Goal: Information Seeking & Learning: Learn about a topic

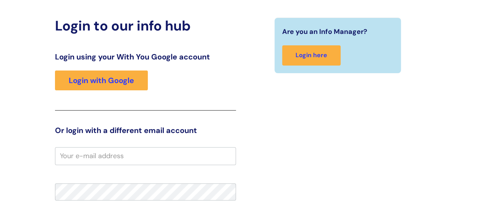
scroll to position [40, 0]
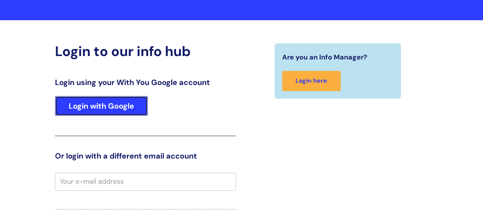
click at [121, 107] on link "Login with Google" at bounding box center [101, 106] width 93 height 20
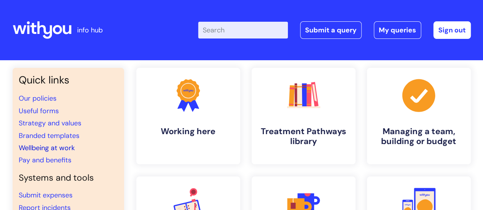
click at [55, 145] on link "Wellbeing at work" at bounding box center [47, 148] width 56 height 9
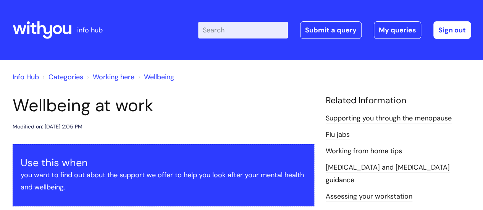
click at [244, 25] on input "Enter your search term here..." at bounding box center [243, 30] width 90 height 17
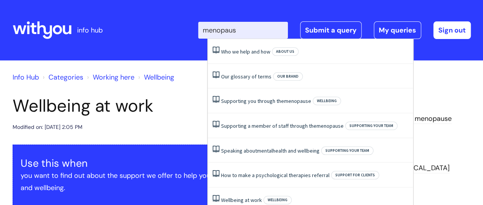
type input "menopause"
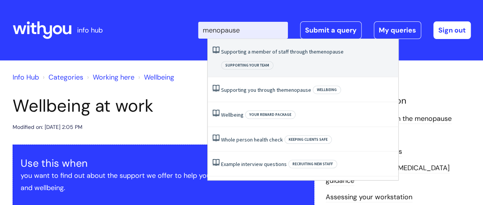
click at [255, 50] on link "Supporting a member of staff through the menopause" at bounding box center [282, 51] width 123 height 7
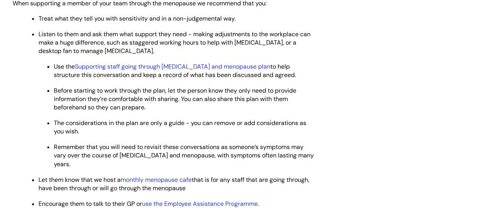
scroll to position [382, 0]
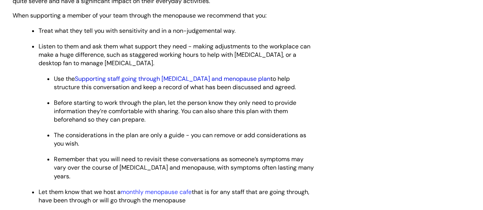
click at [206, 80] on link "Supporting staff going through [MEDICAL_DATA] and menopause plan" at bounding box center [172, 79] width 195 height 8
